Goal: Obtain resource: Obtain resource

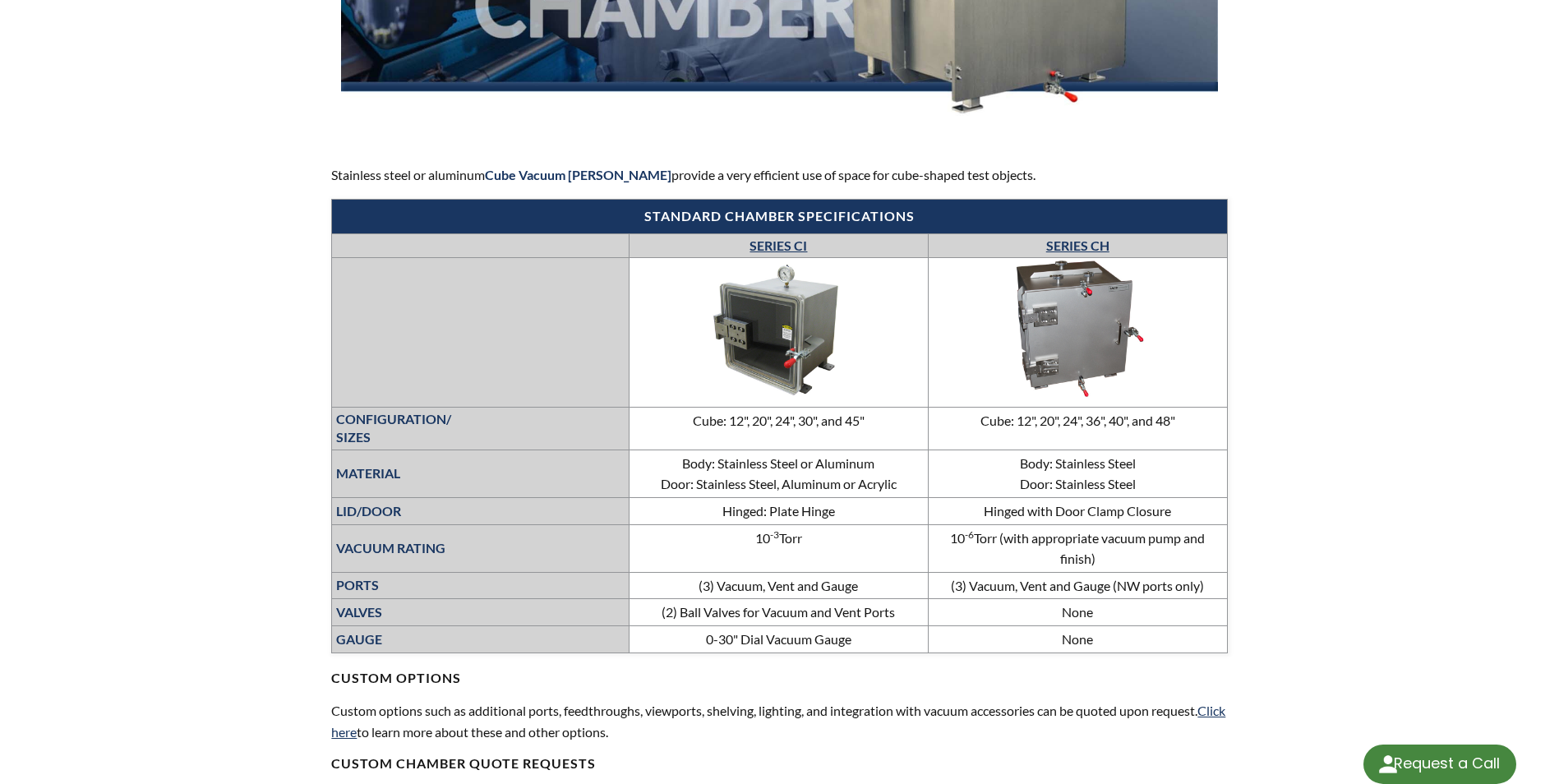
select select "Language Translate Widget"
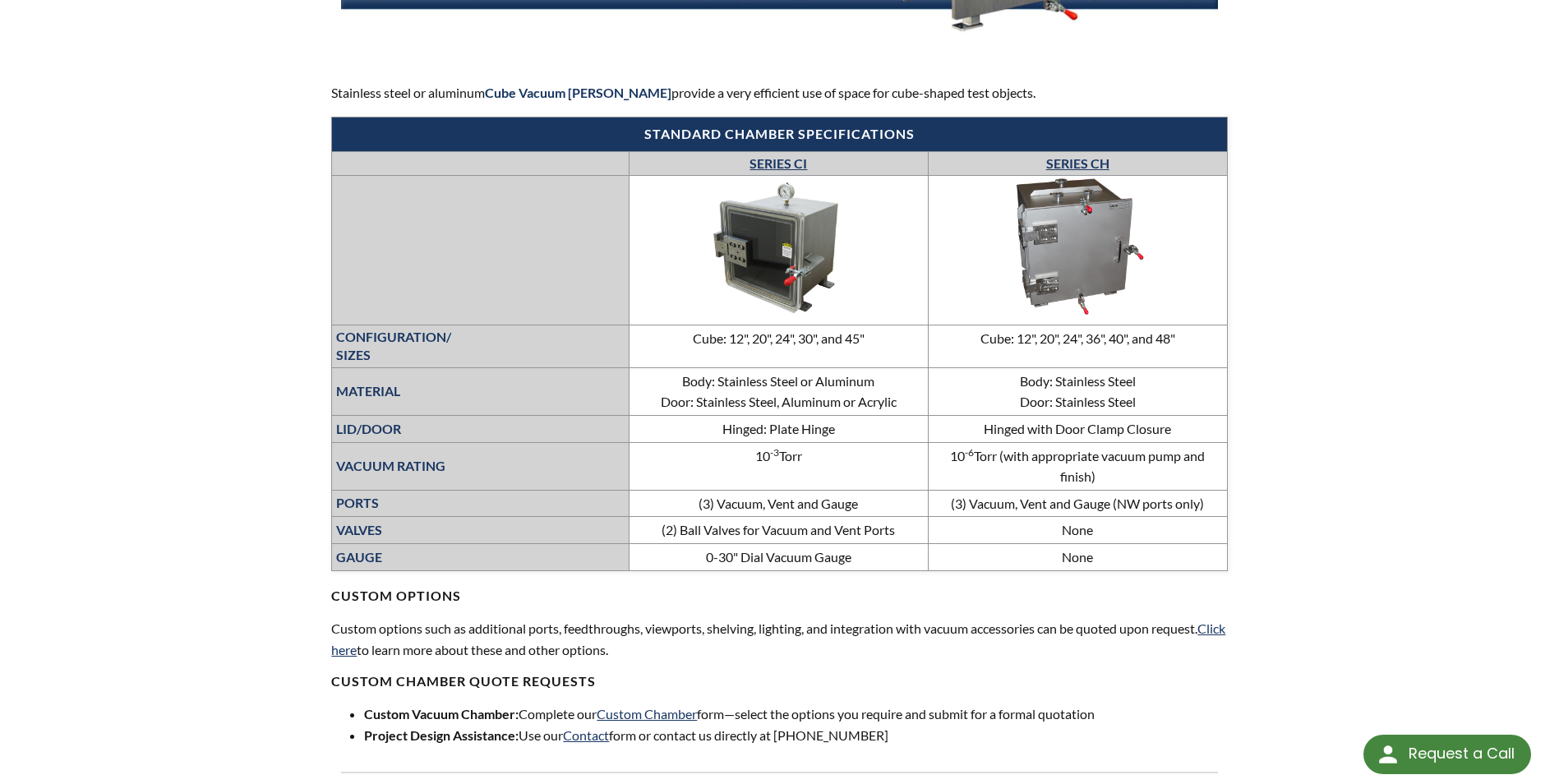
click at [1088, 160] on link "SERIES CH" at bounding box center [1078, 163] width 63 height 15
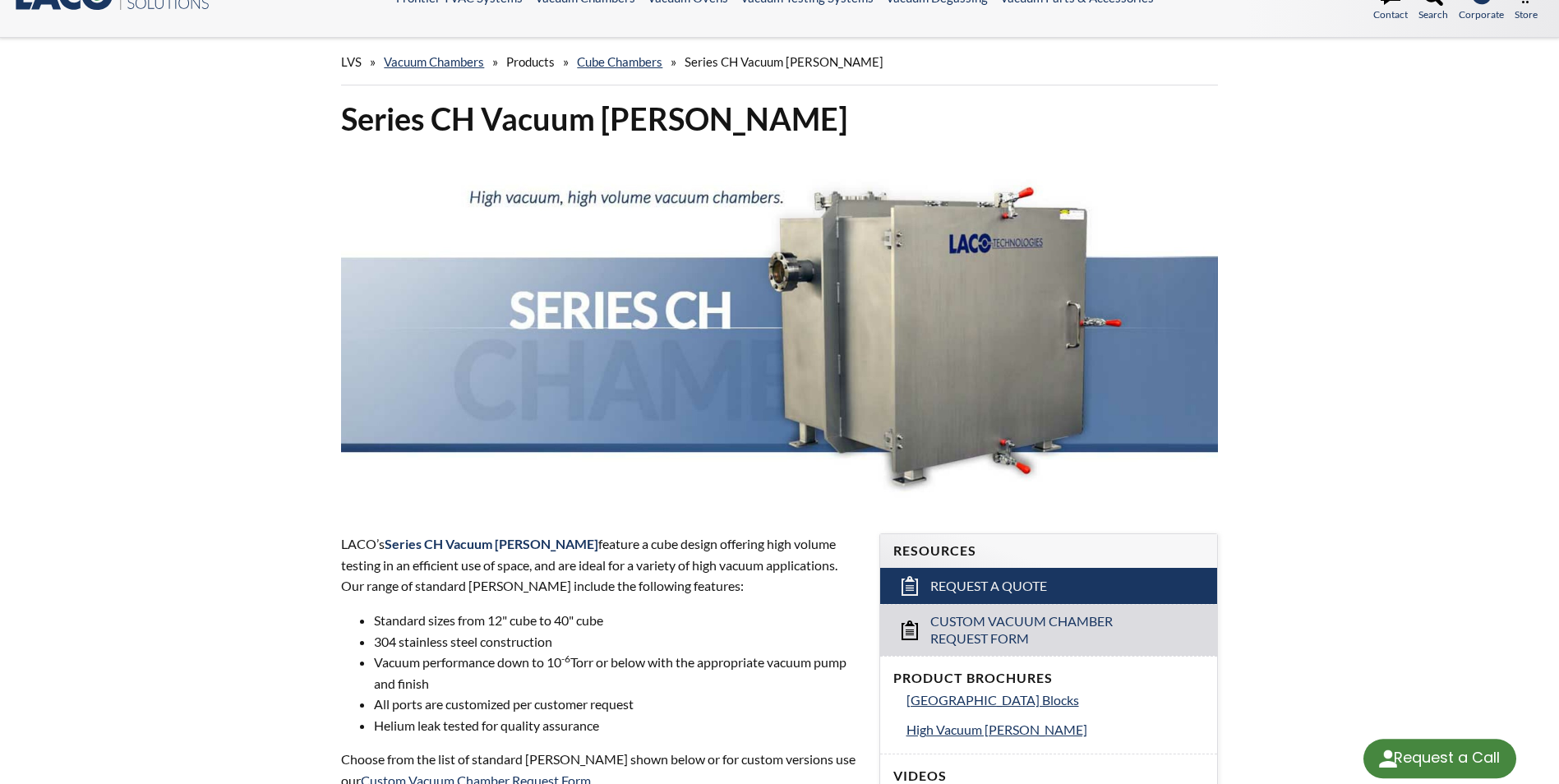
select select "Language Translate Widget"
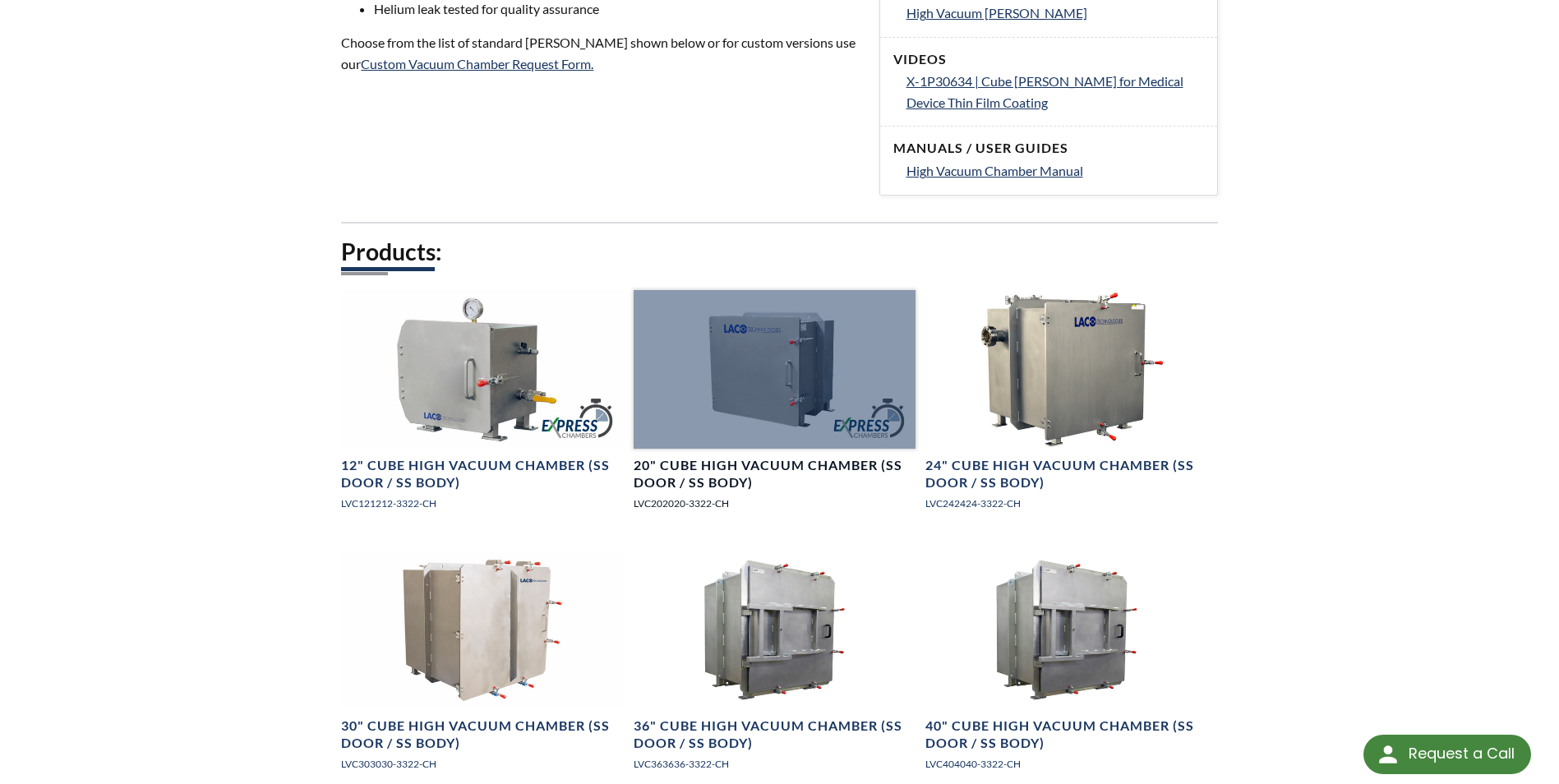
scroll to position [986, 0]
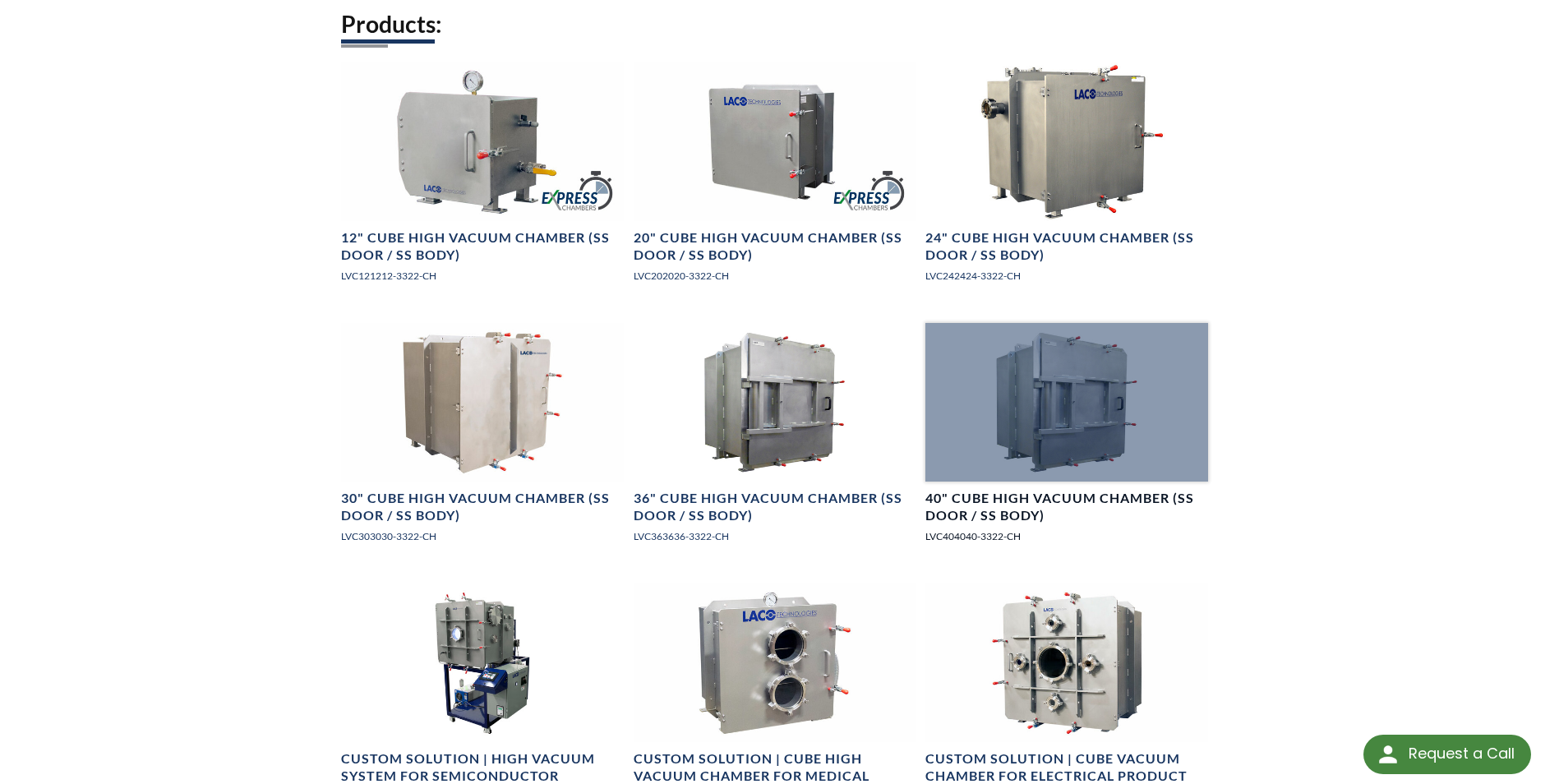
click at [1100, 405] on div at bounding box center [1066, 402] width 282 height 158
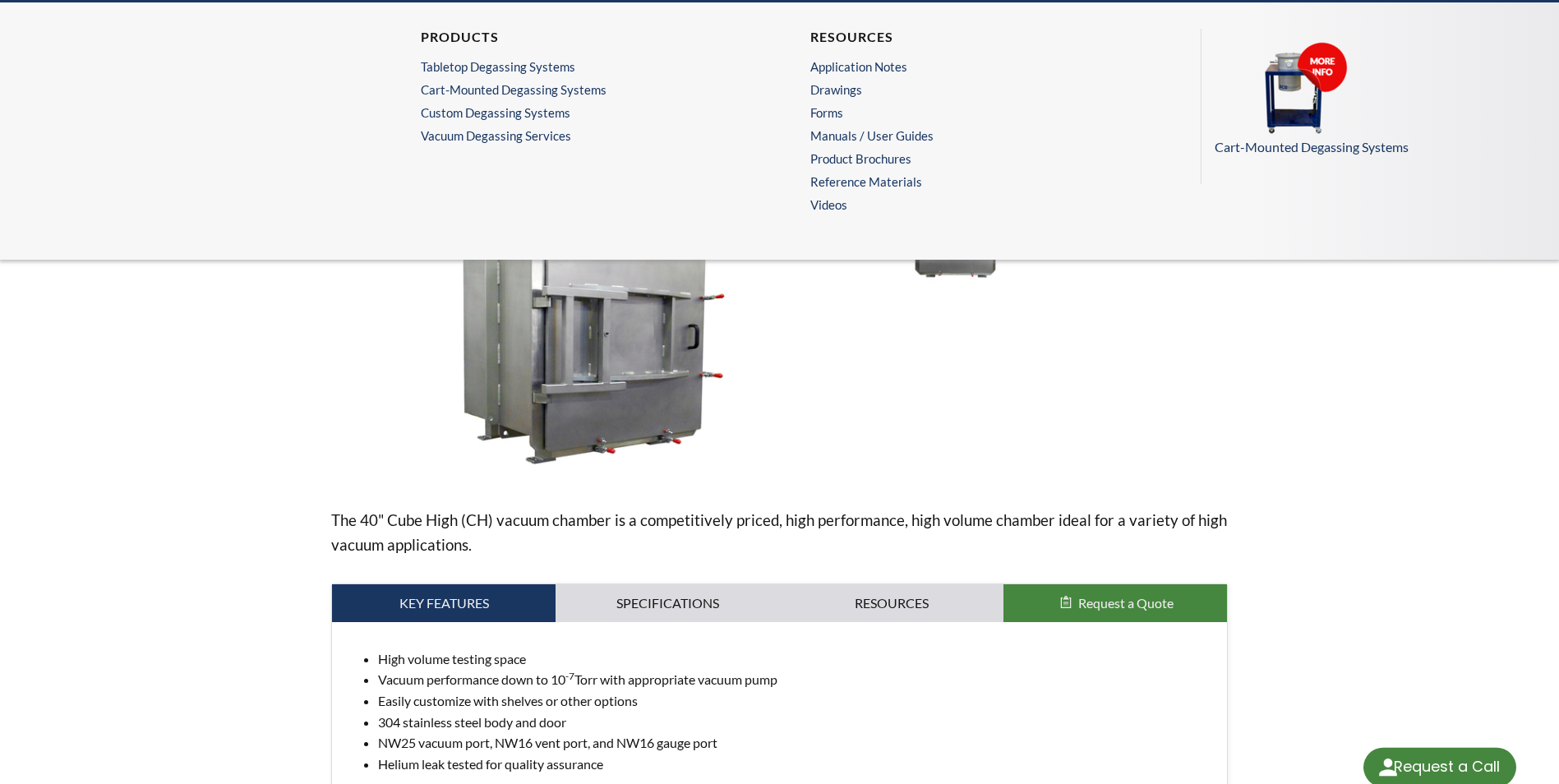
select select "Language Translate Widget"
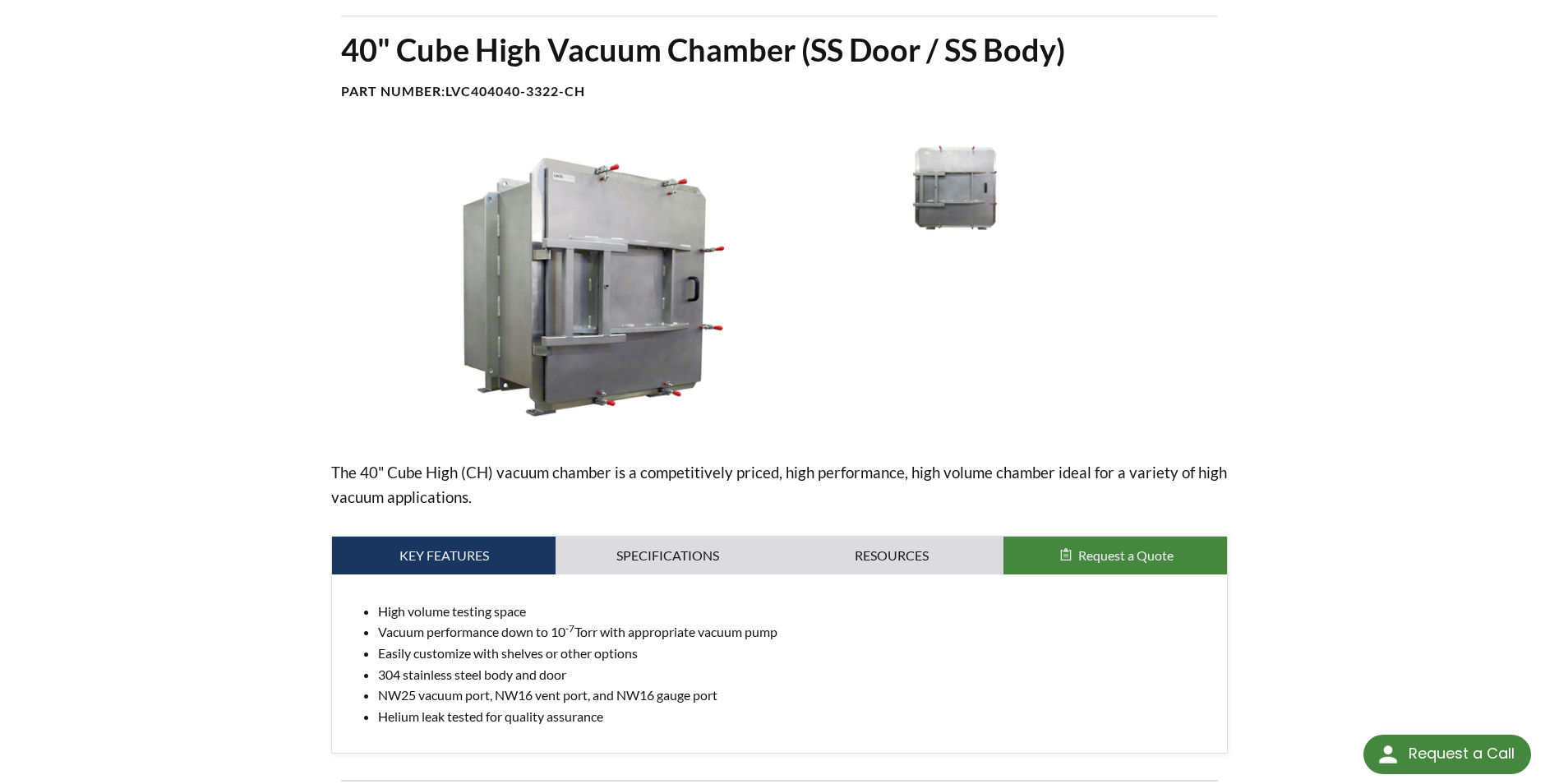
scroll to position [82, 0]
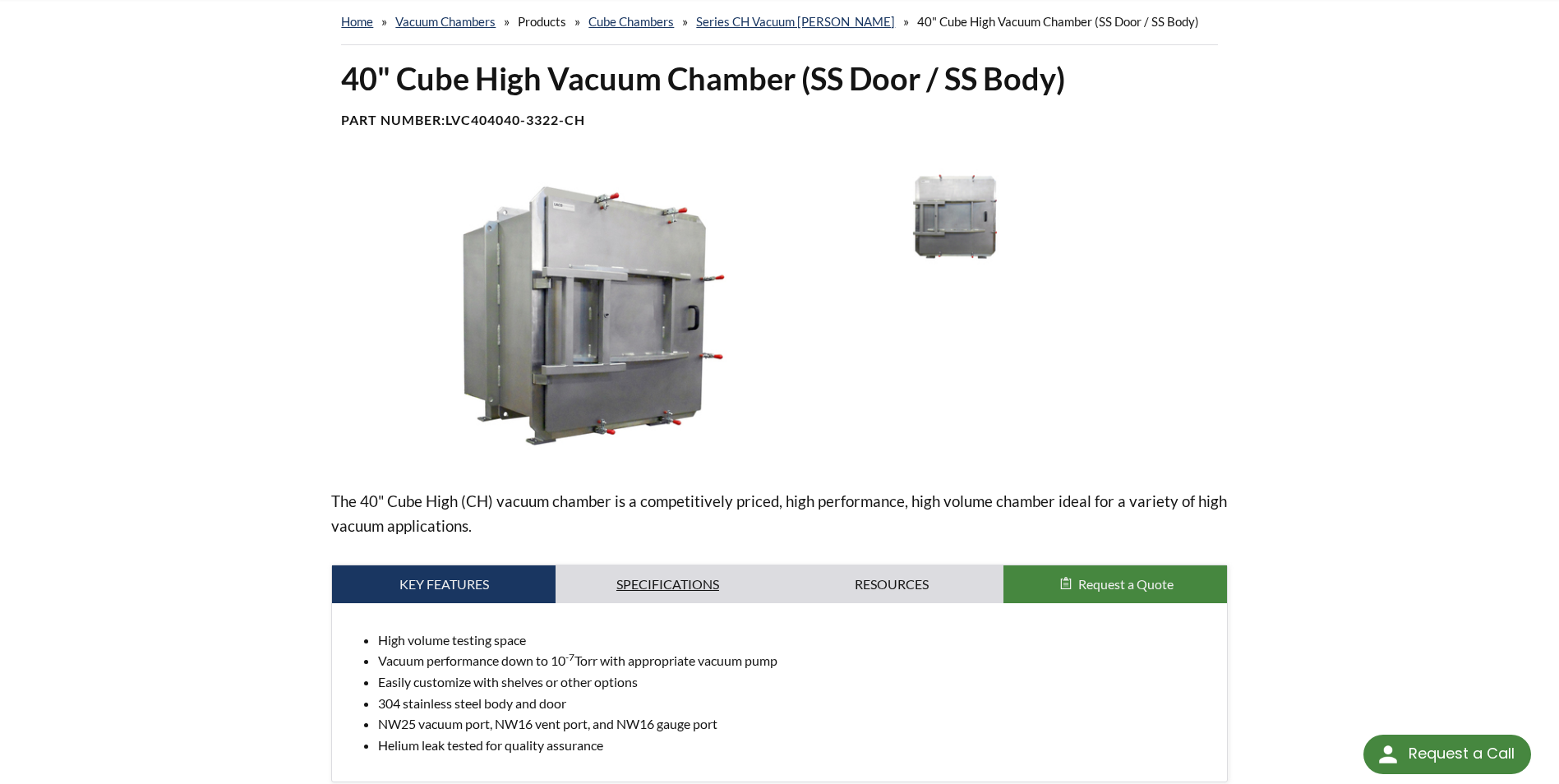
click at [677, 586] on link "Specifications" at bounding box center [667, 584] width 224 height 38
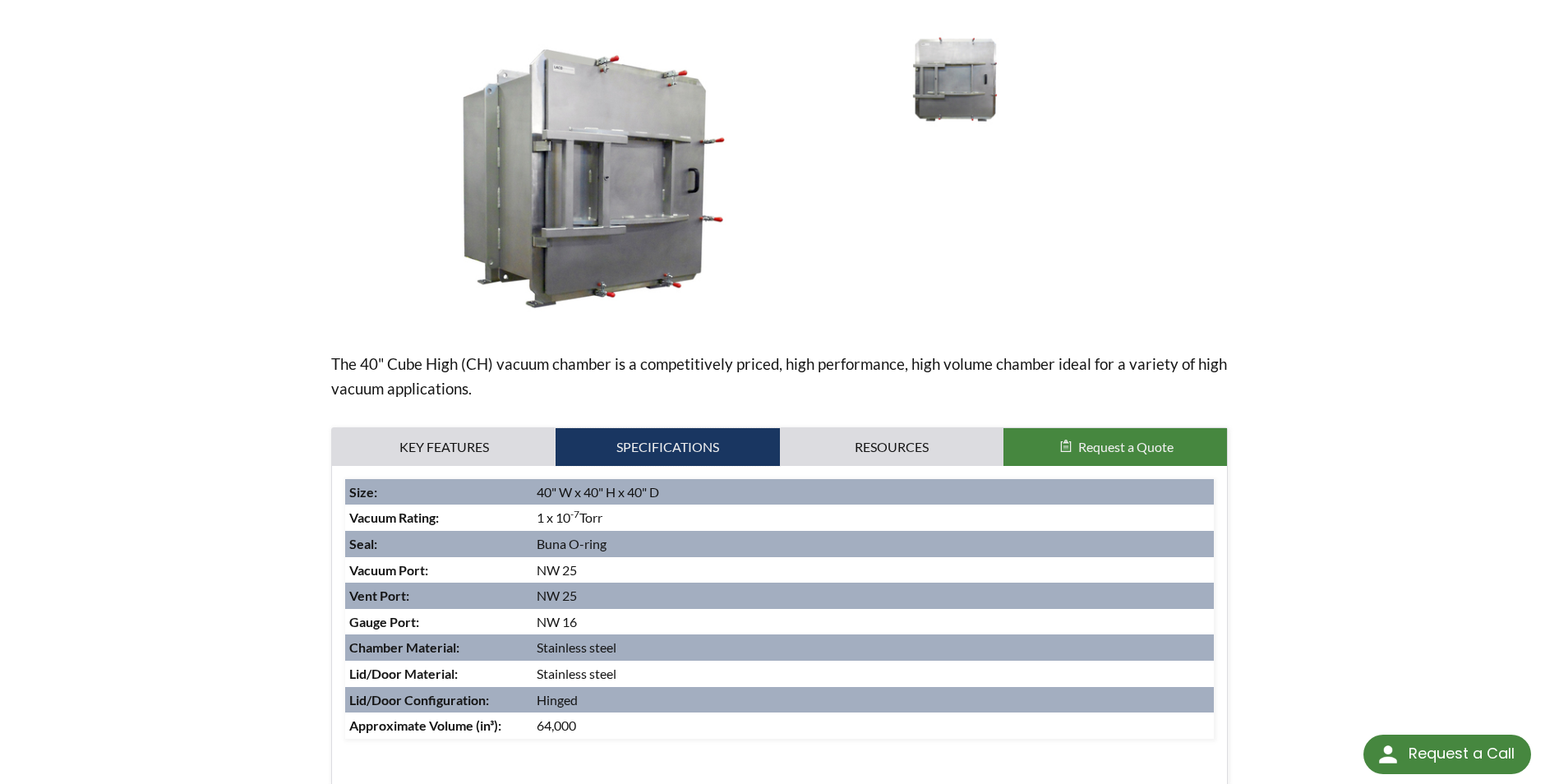
scroll to position [247, 0]
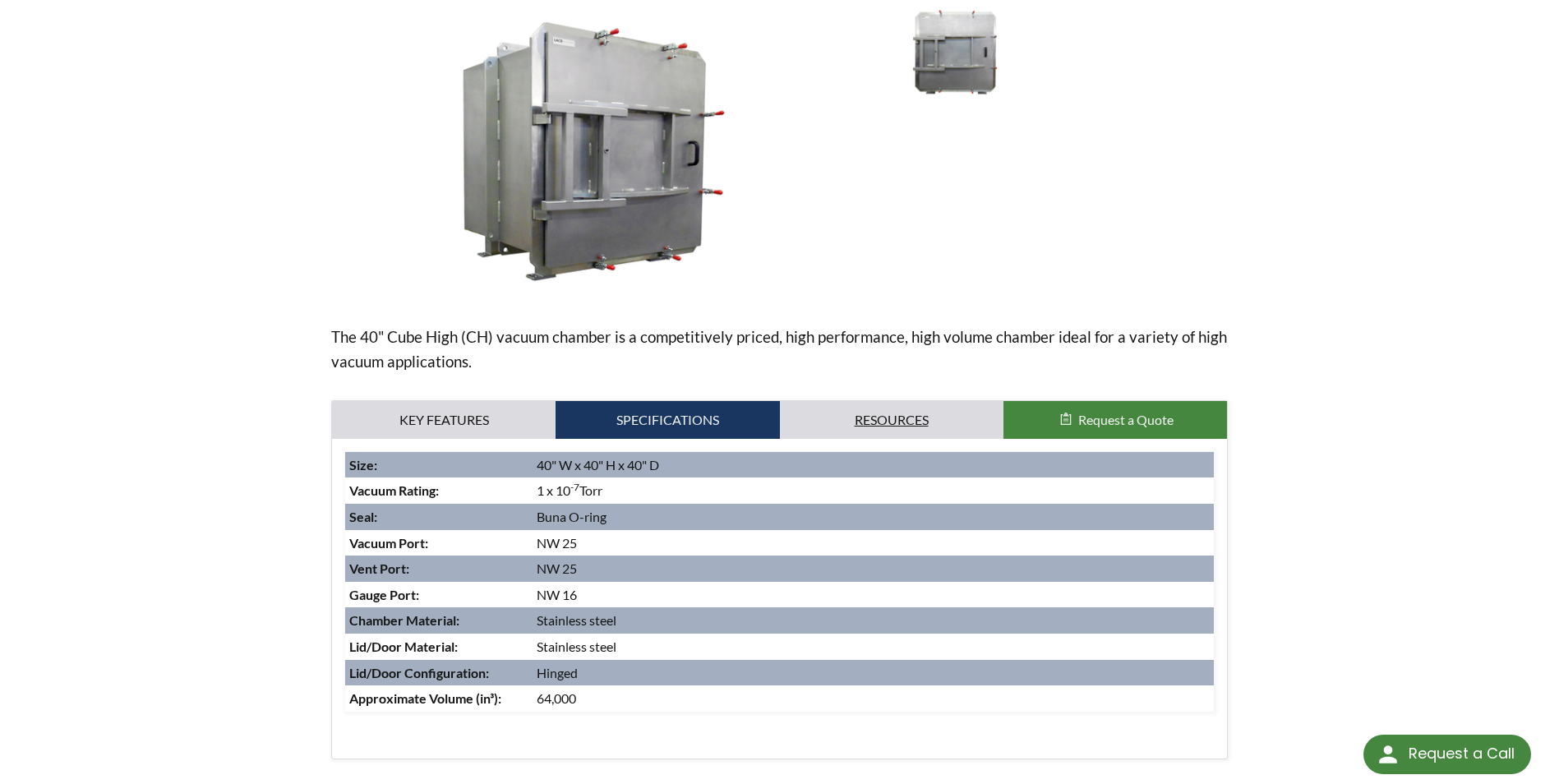
click at [924, 414] on link "Resources" at bounding box center [891, 420] width 224 height 38
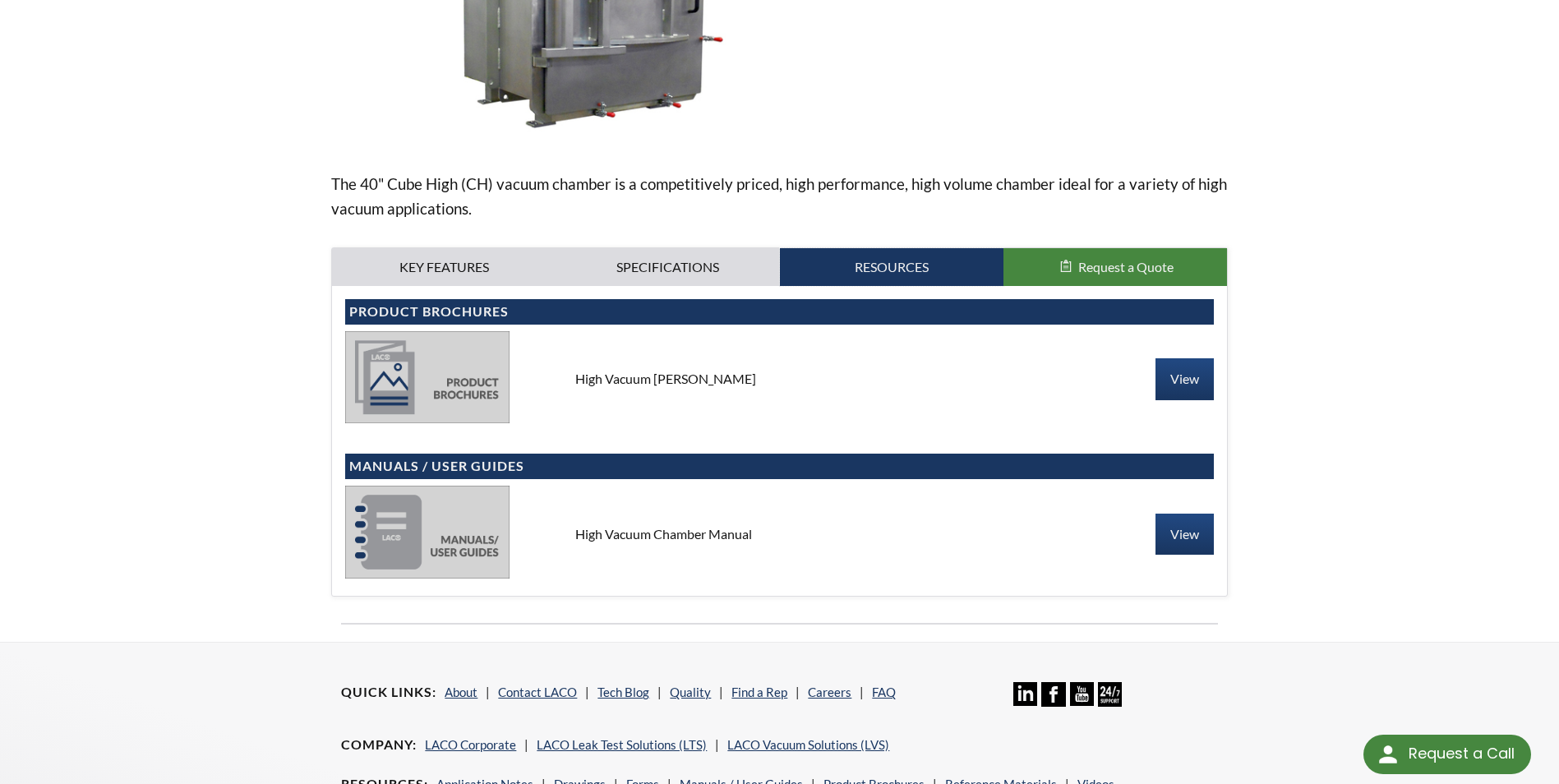
scroll to position [411, 0]
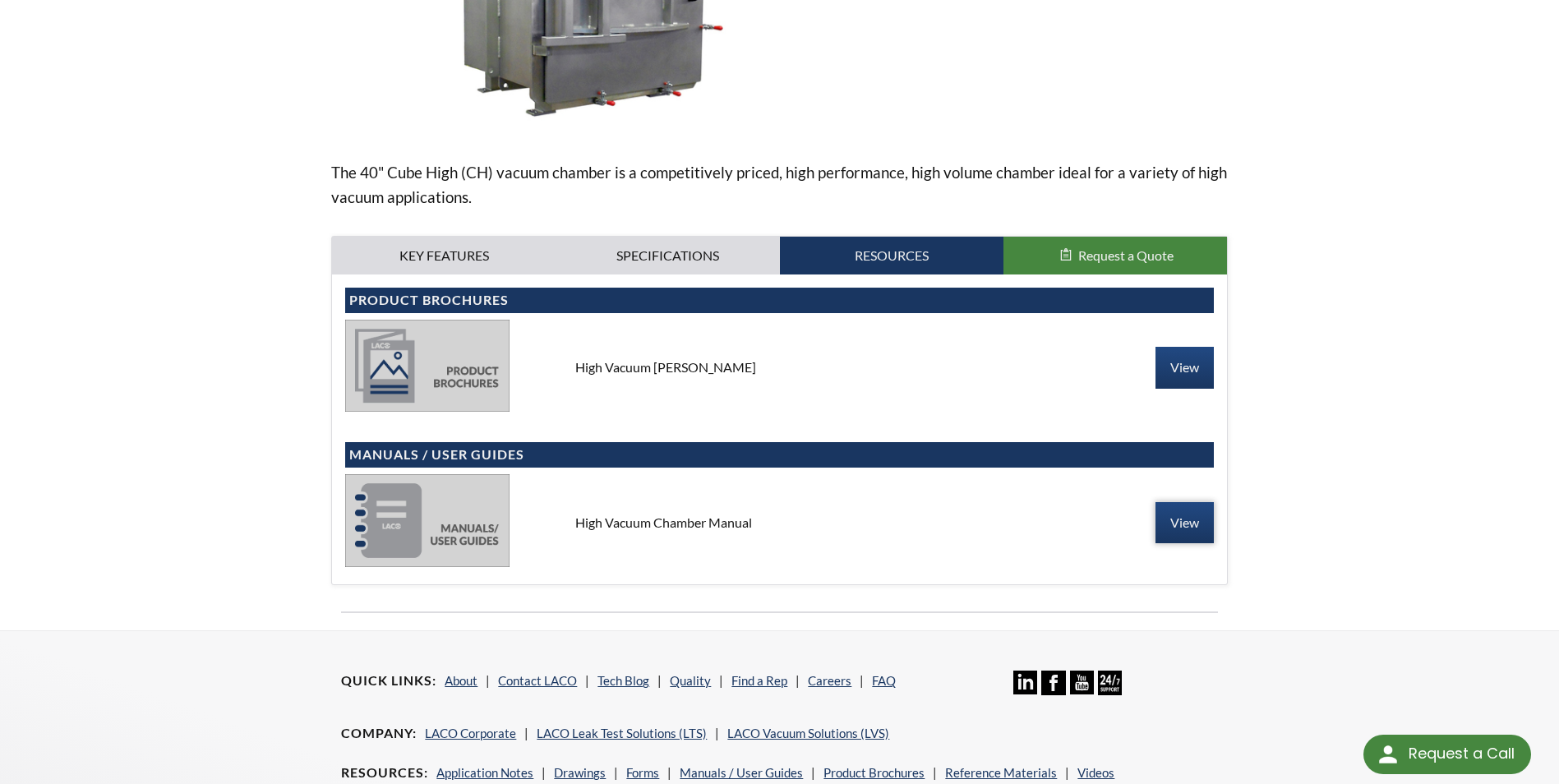
click at [1189, 519] on link "View" at bounding box center [1184, 522] width 58 height 41
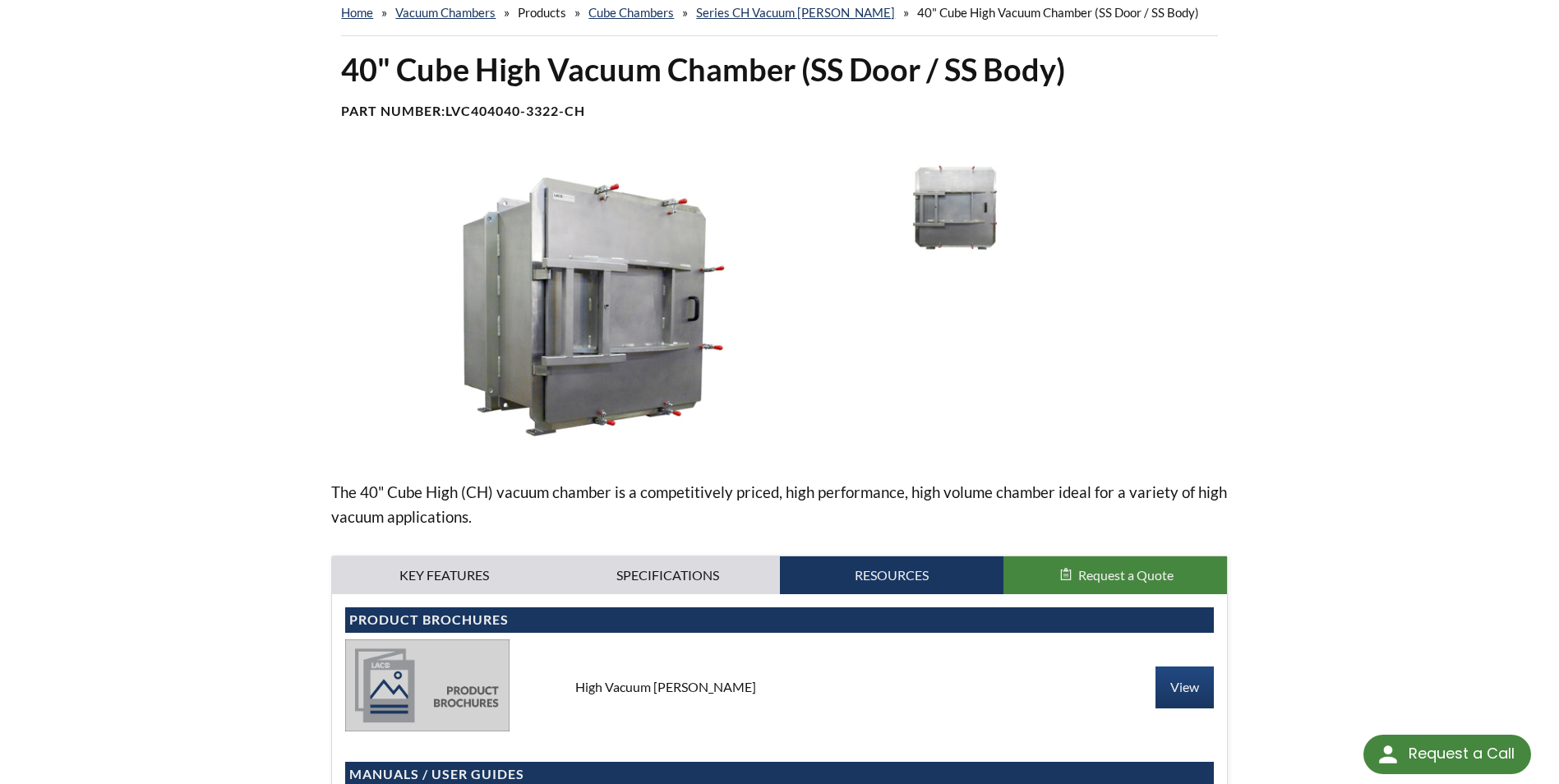
scroll to position [0, 0]
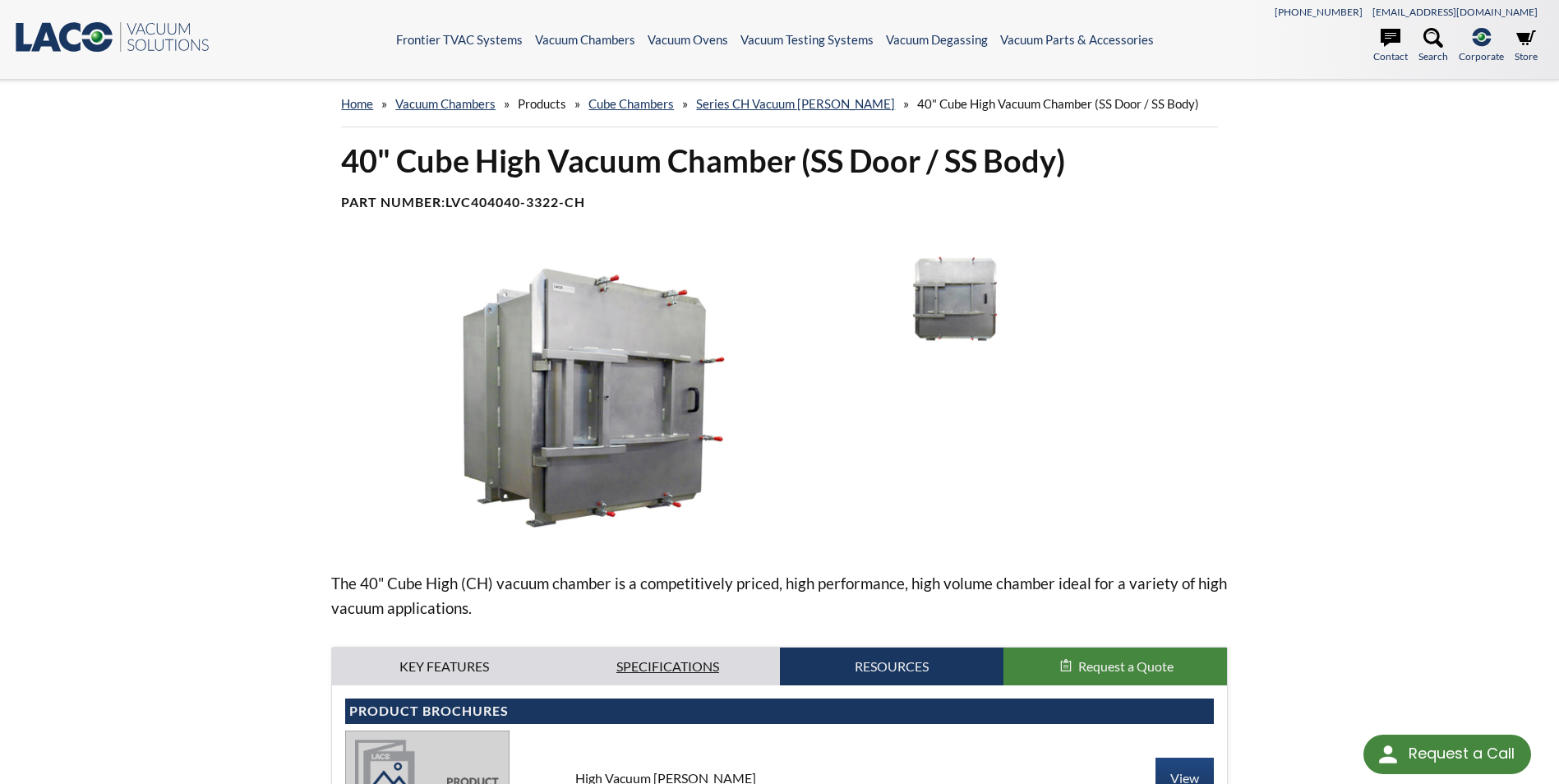
click at [695, 670] on link "Specifications" at bounding box center [667, 666] width 224 height 38
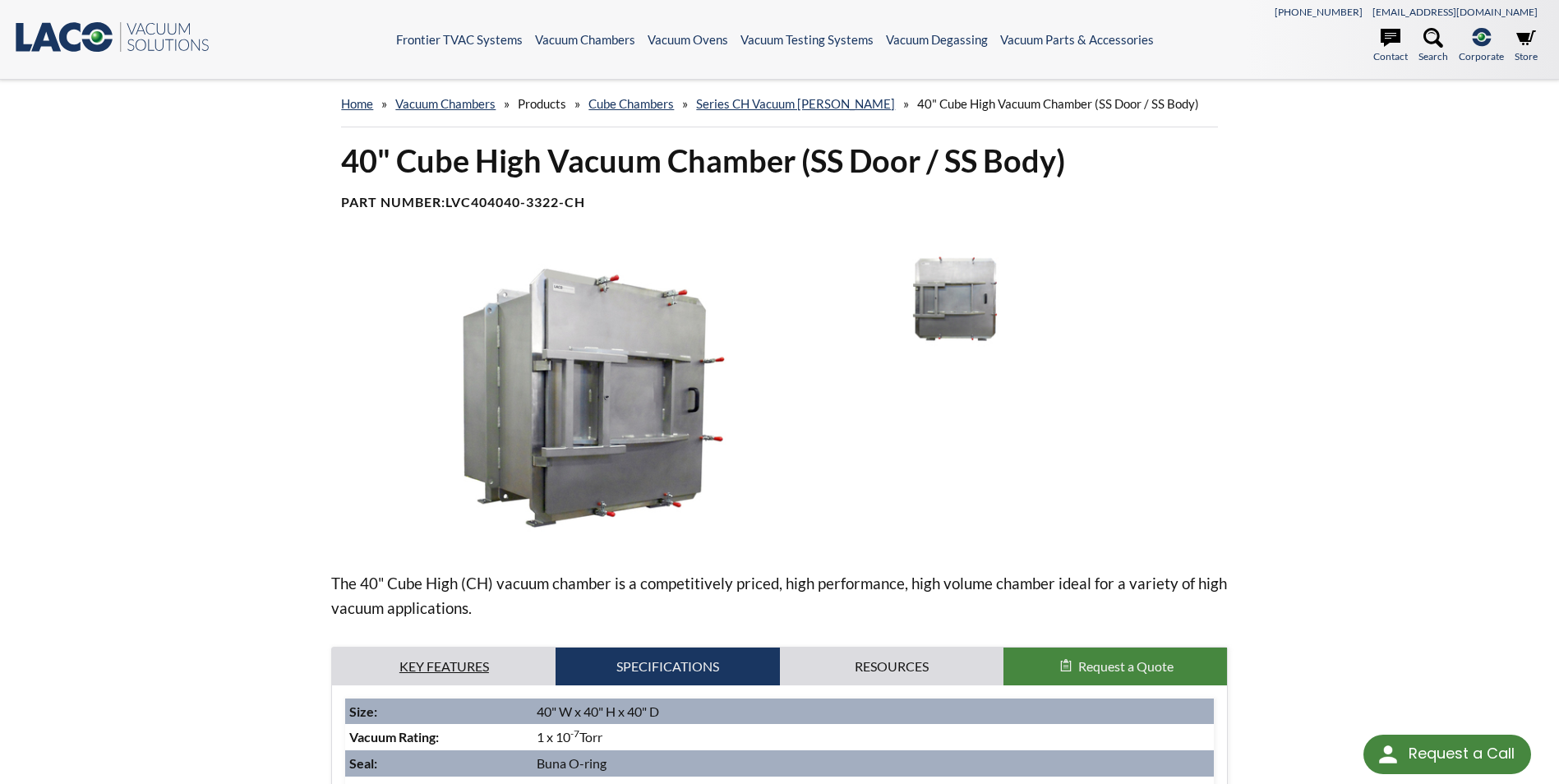
click at [450, 664] on link "Key Features" at bounding box center [443, 666] width 224 height 38
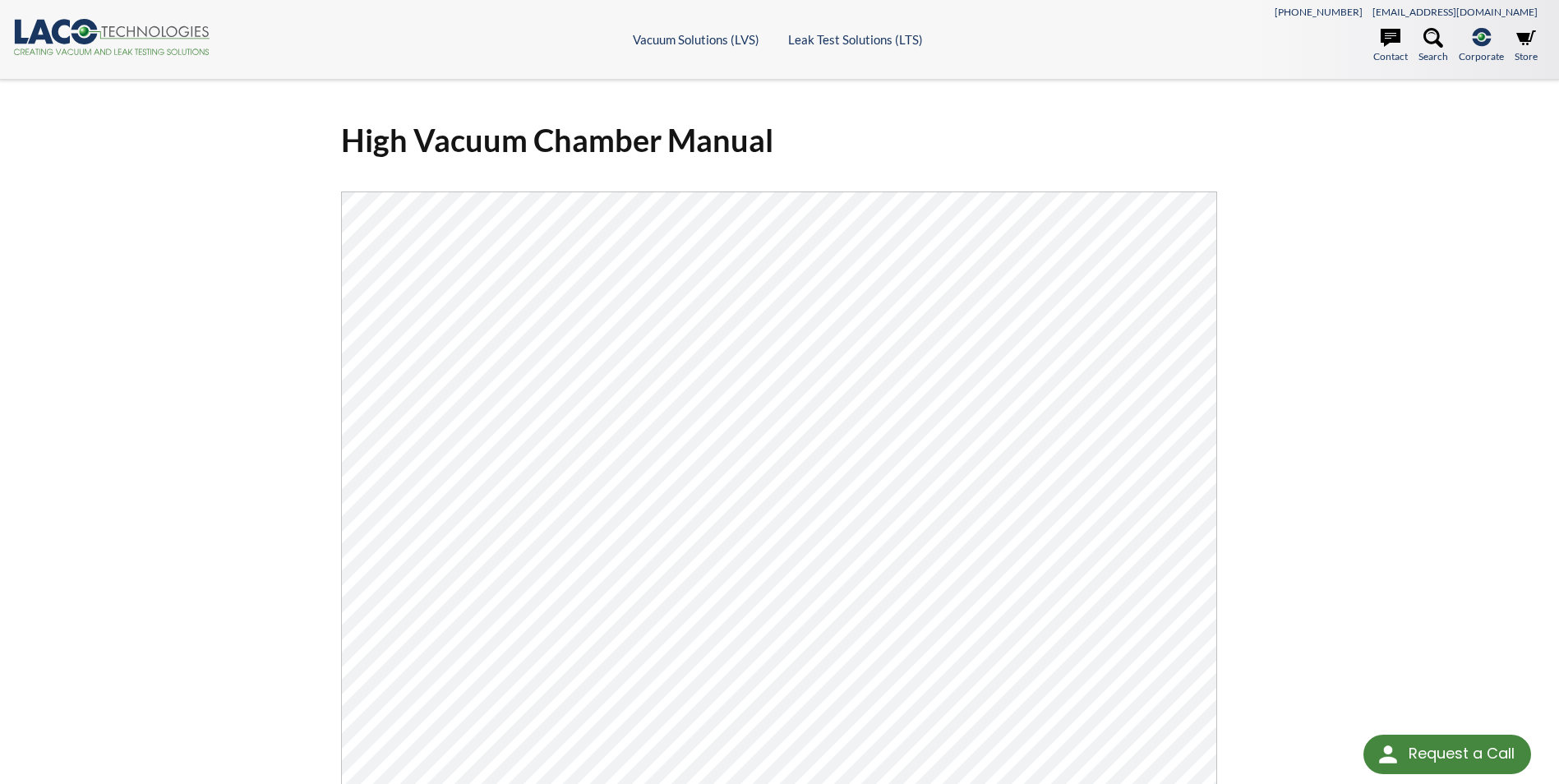
select select "Language Translate Widget"
